Goal: Task Accomplishment & Management: Manage account settings

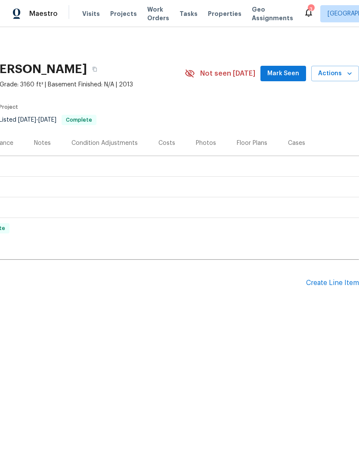
scroll to position [0, 127]
click at [247, 143] on div "Floor Plans" at bounding box center [252, 143] width 31 height 9
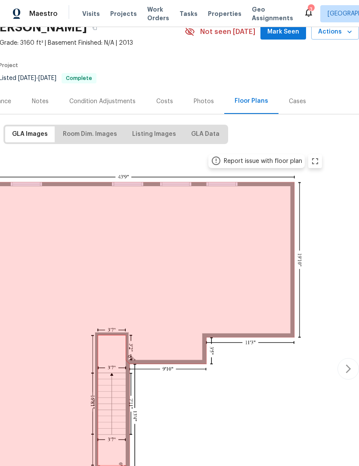
scroll to position [41, 127]
click at [346, 373] on icon "button" at bounding box center [348, 369] width 10 height 10
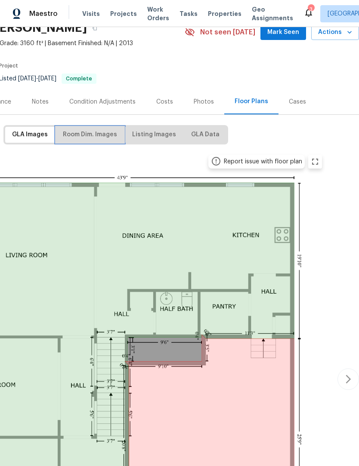
click at [104, 137] on span "Room Dim. Images" at bounding box center [90, 134] width 54 height 11
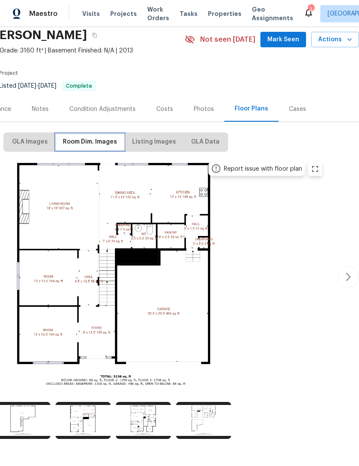
scroll to position [34, 127]
click at [343, 280] on icon "button" at bounding box center [348, 277] width 10 height 10
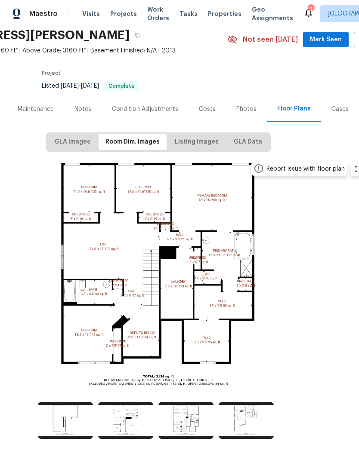
scroll to position [34, 84]
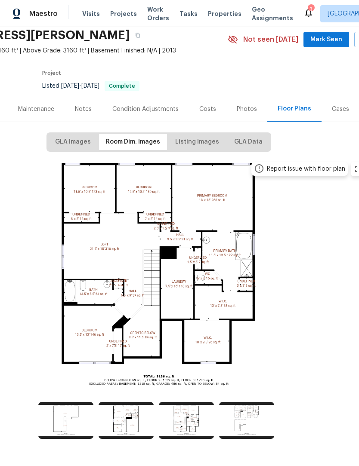
click at [86, 111] on div "Notes" at bounding box center [83, 109] width 17 height 9
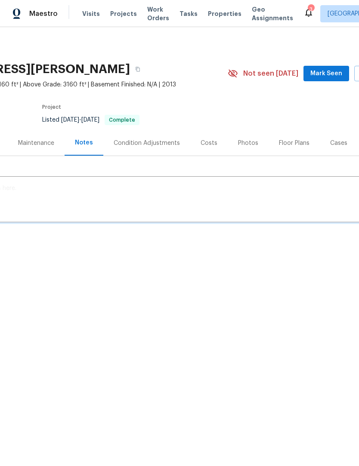
scroll to position [0, 84]
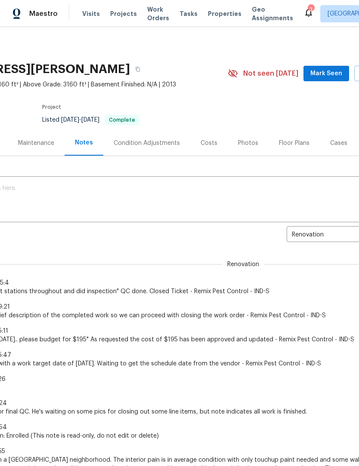
click at [28, 197] on textarea at bounding box center [159, 200] width 476 height 30
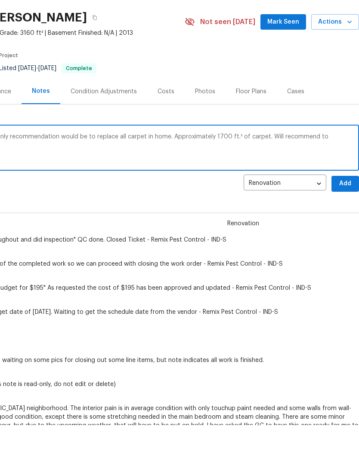
scroll to position [11, 0]
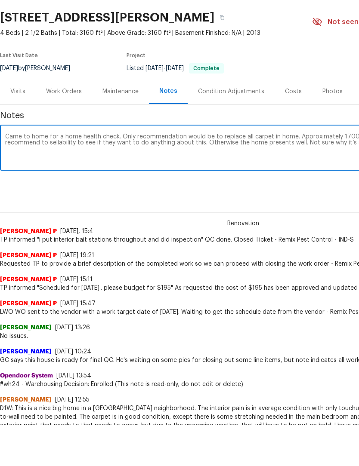
type textarea "Came to home for a home health check. Only recommendation would be to replace a…"
click at [290, 217] on div "Renovation 16cc760b-3eb6-40db-8c37-a9cc929fbd44 ​ Add" at bounding box center [243, 225] width 486 height 16
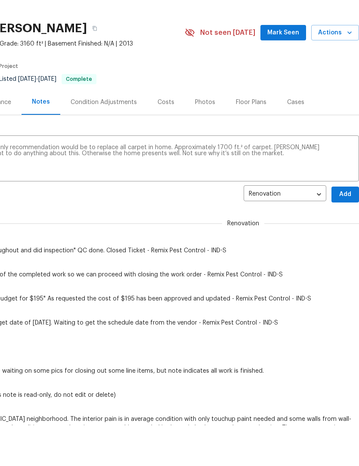
scroll to position [0, 127]
click at [342, 196] on span "Add" at bounding box center [345, 195] width 14 height 11
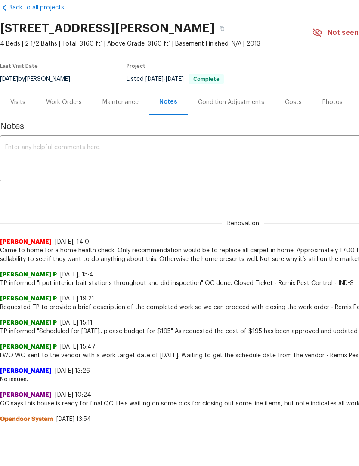
scroll to position [0, 0]
